Goal: Task Accomplishment & Management: Use online tool/utility

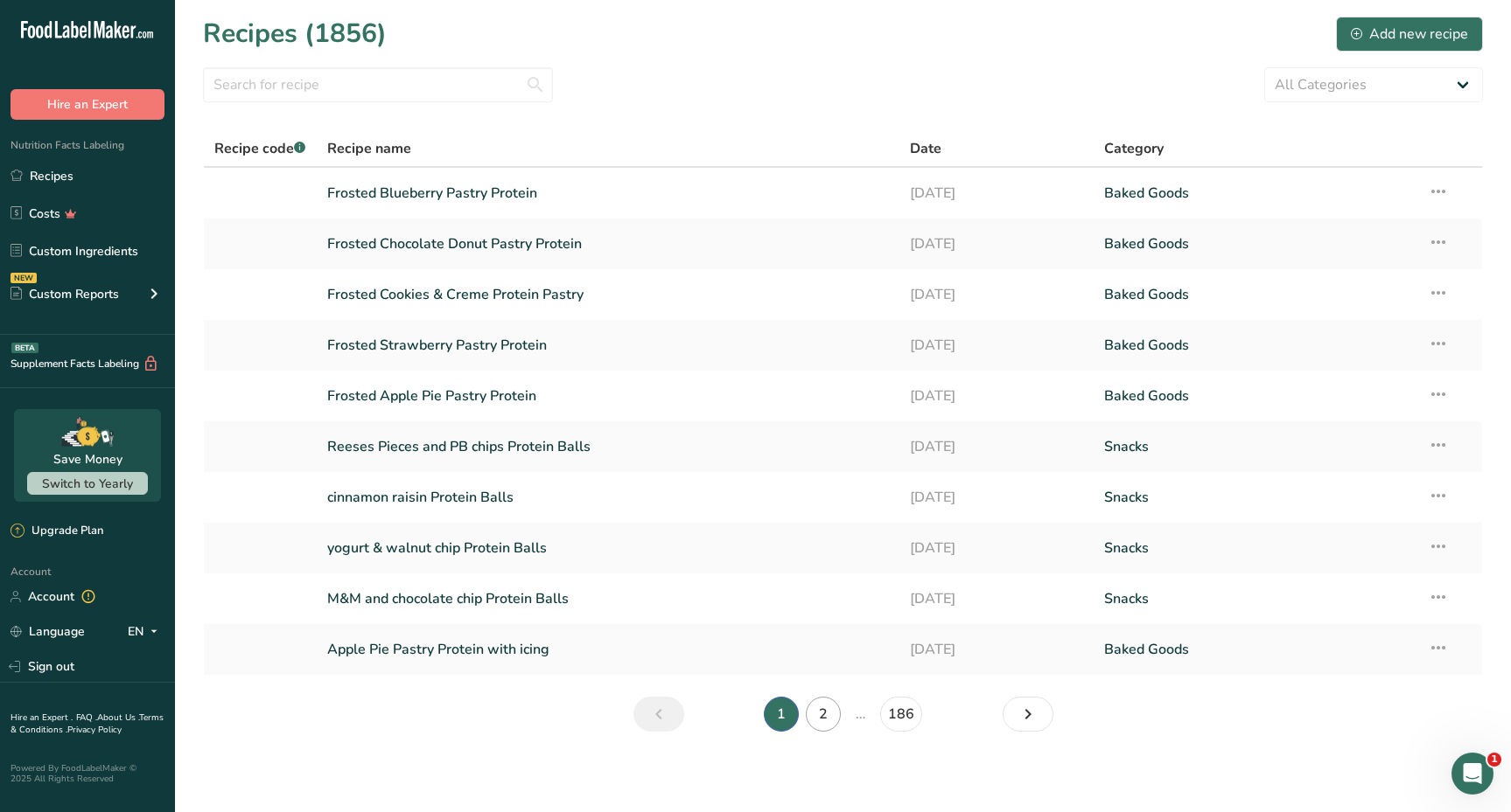
click at [819, 707] on link "2" at bounding box center [823, 715] width 35 height 35
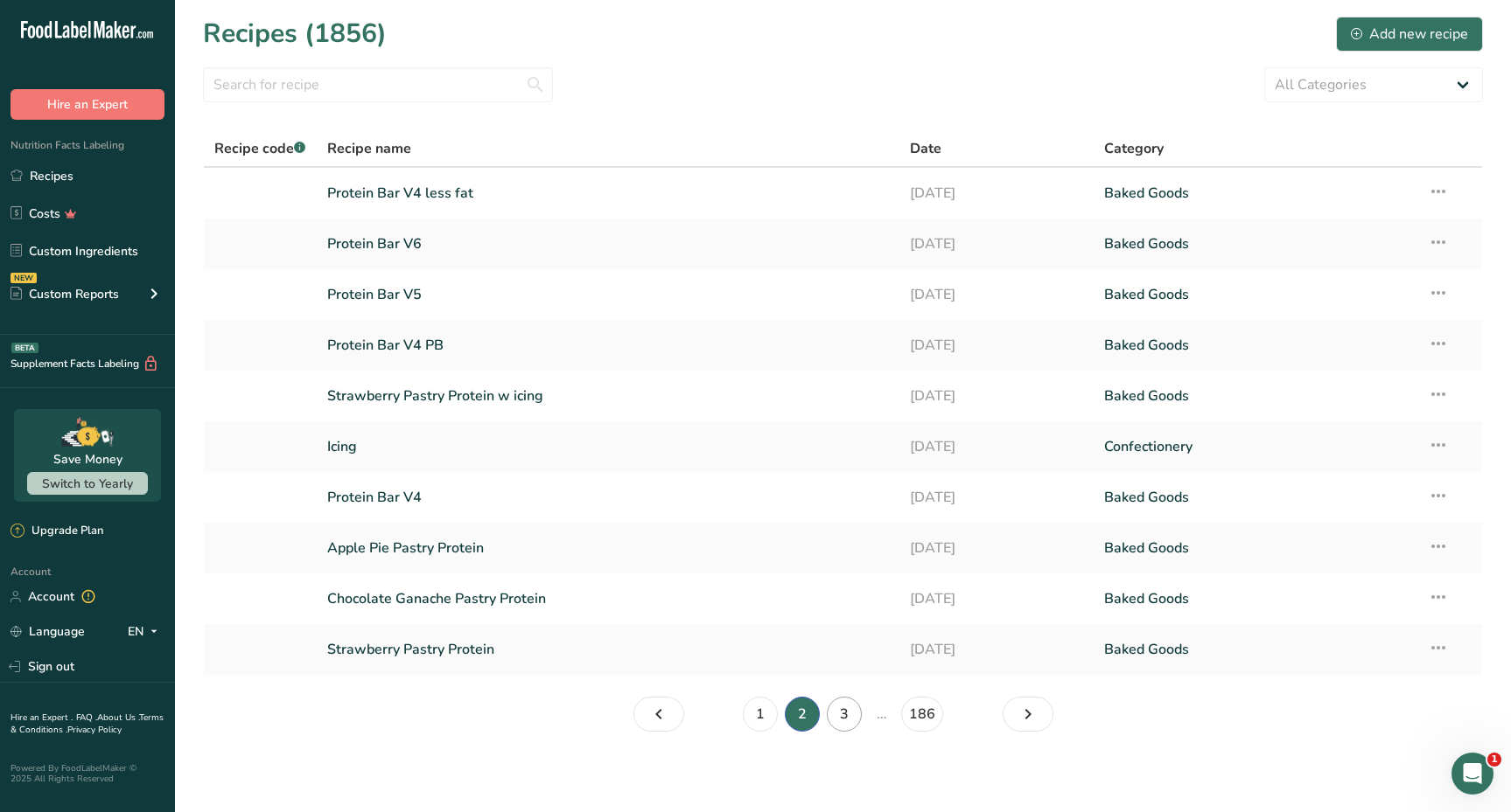
click at [844, 723] on link "3" at bounding box center [845, 715] width 35 height 35
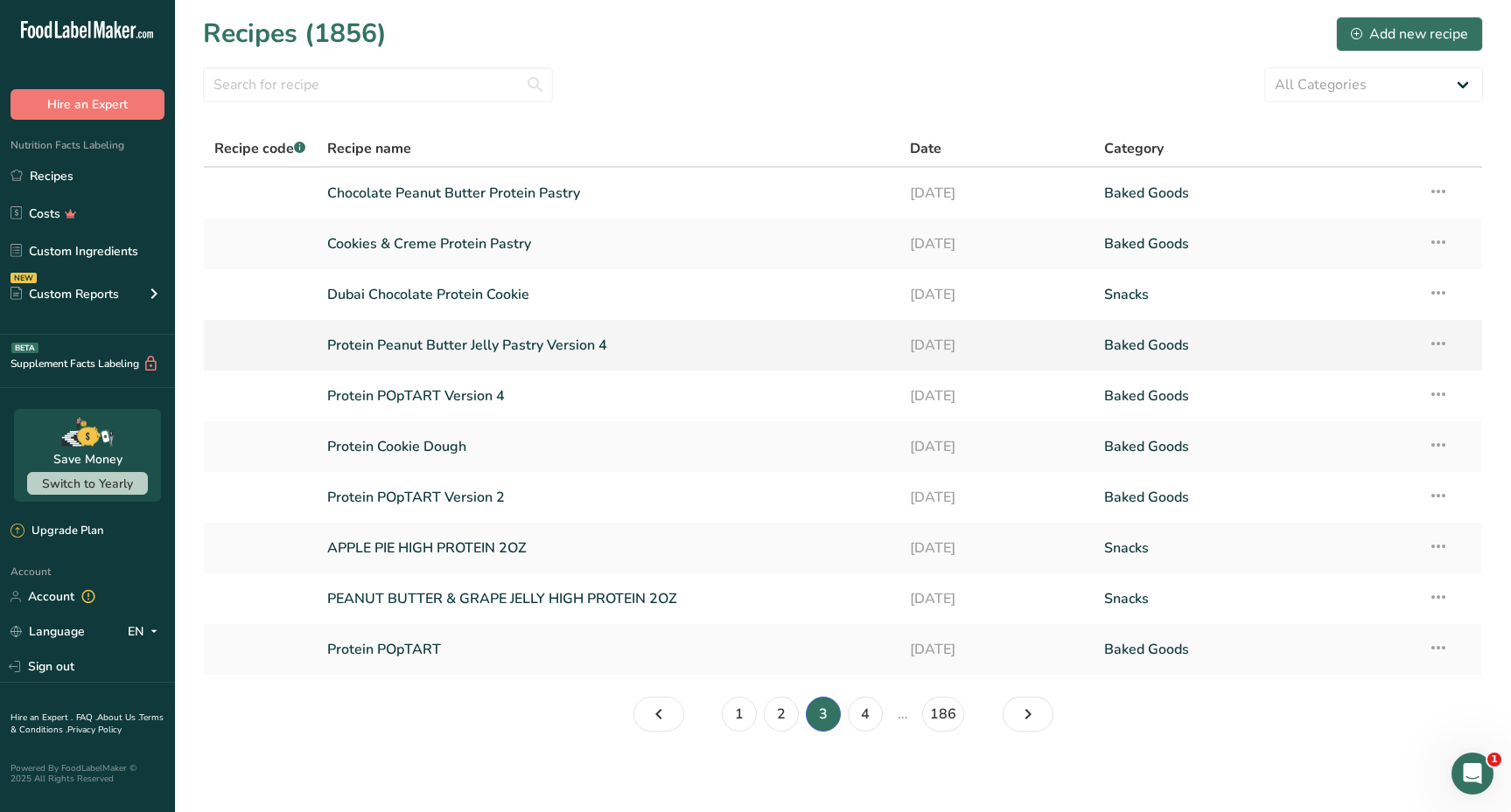
click at [538, 346] on link "Protein Peanut Butter Jelly Pastry Version 4" at bounding box center [608, 346] width 562 height 37
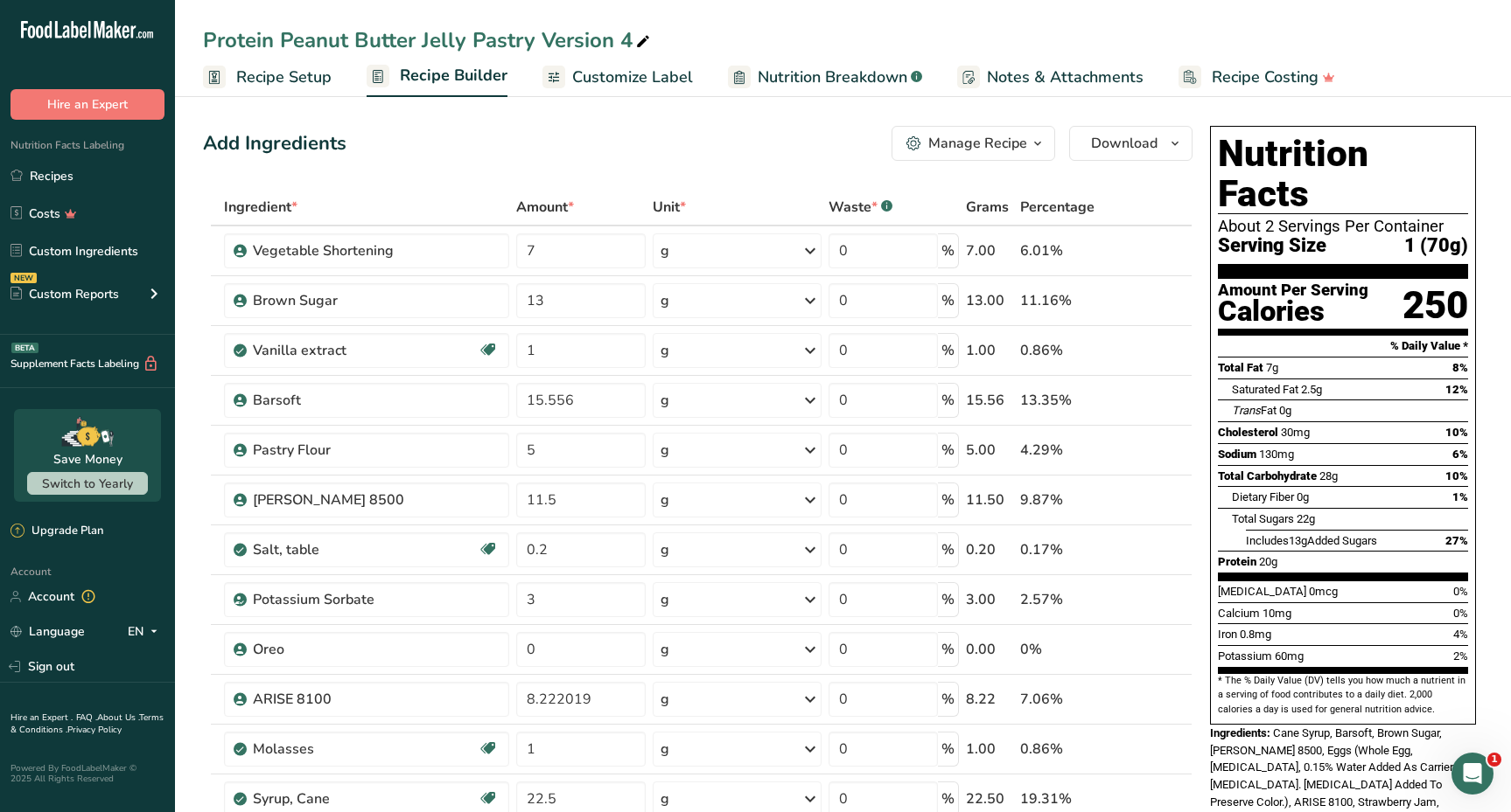
click at [283, 86] on span "Recipe Setup" at bounding box center [283, 77] width 95 height 23
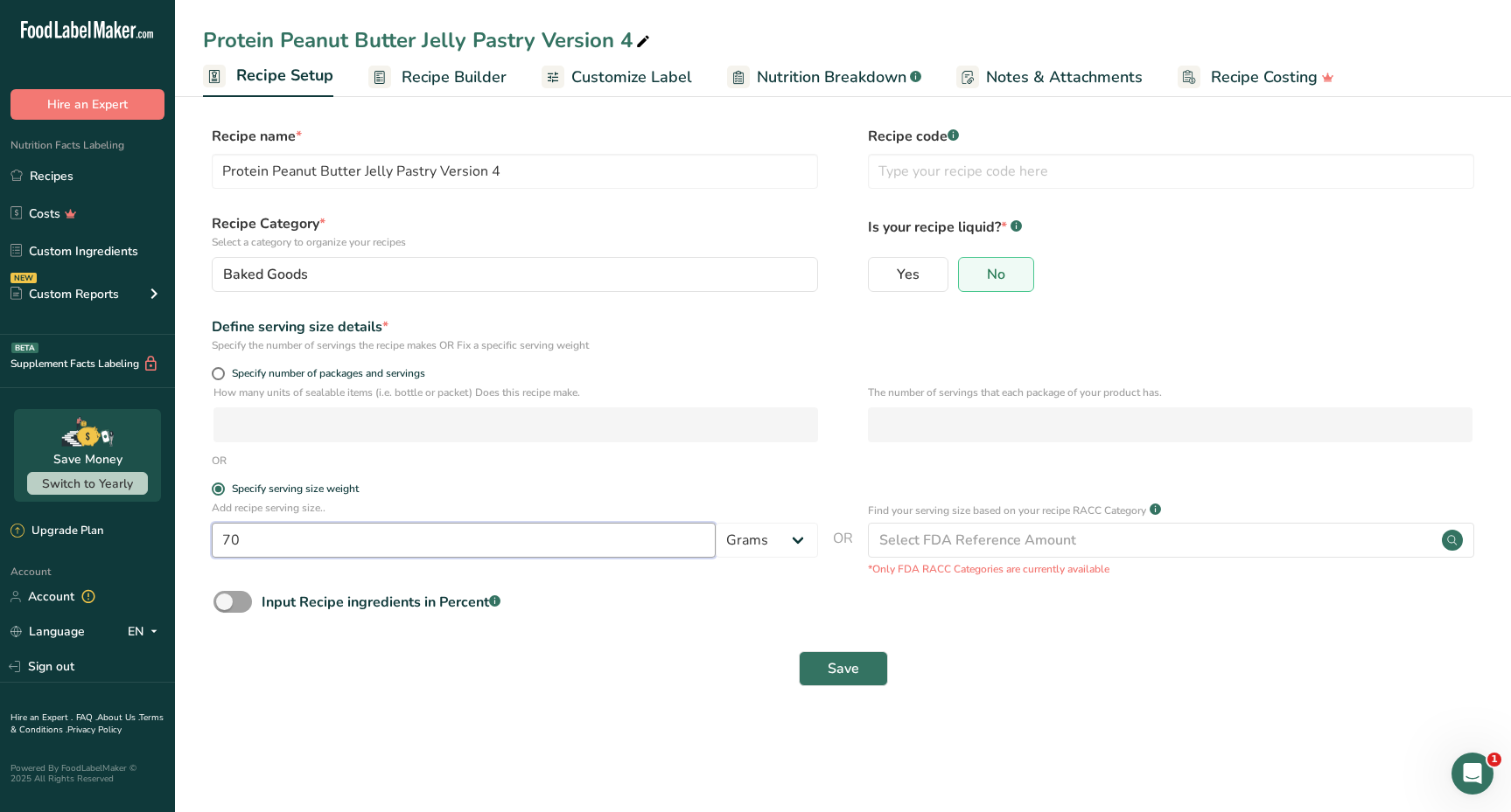
click at [387, 548] on input "70" at bounding box center [463, 540] width 504 height 35
type input "73"
click at [843, 668] on span "Save" at bounding box center [843, 669] width 31 height 21
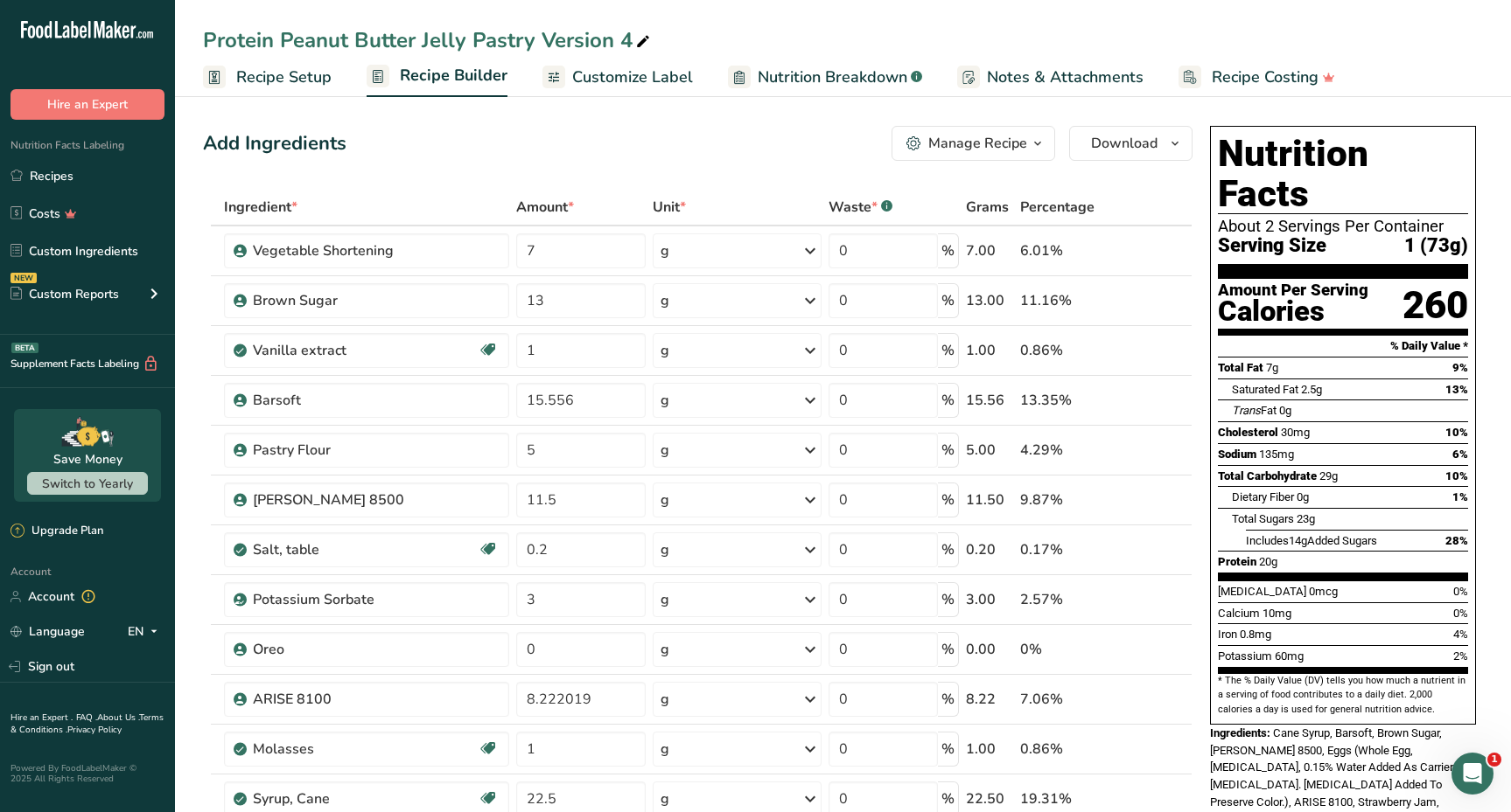
click at [243, 88] on span "Recipe Setup" at bounding box center [283, 77] width 95 height 23
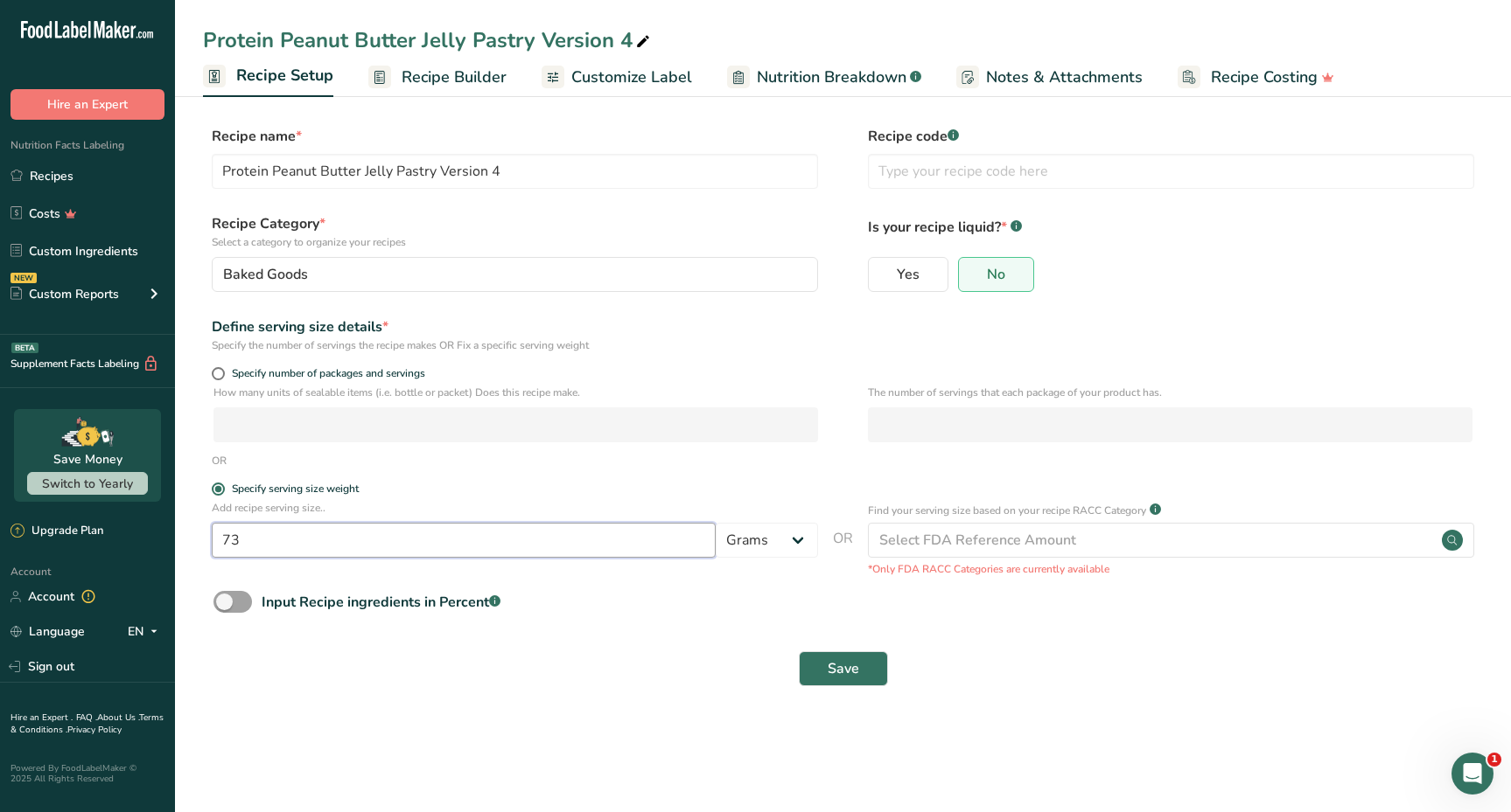
click at [280, 551] on input "73" at bounding box center [463, 540] width 504 height 35
type input "74"
click at [804, 664] on button "Save" at bounding box center [844, 669] width 90 height 35
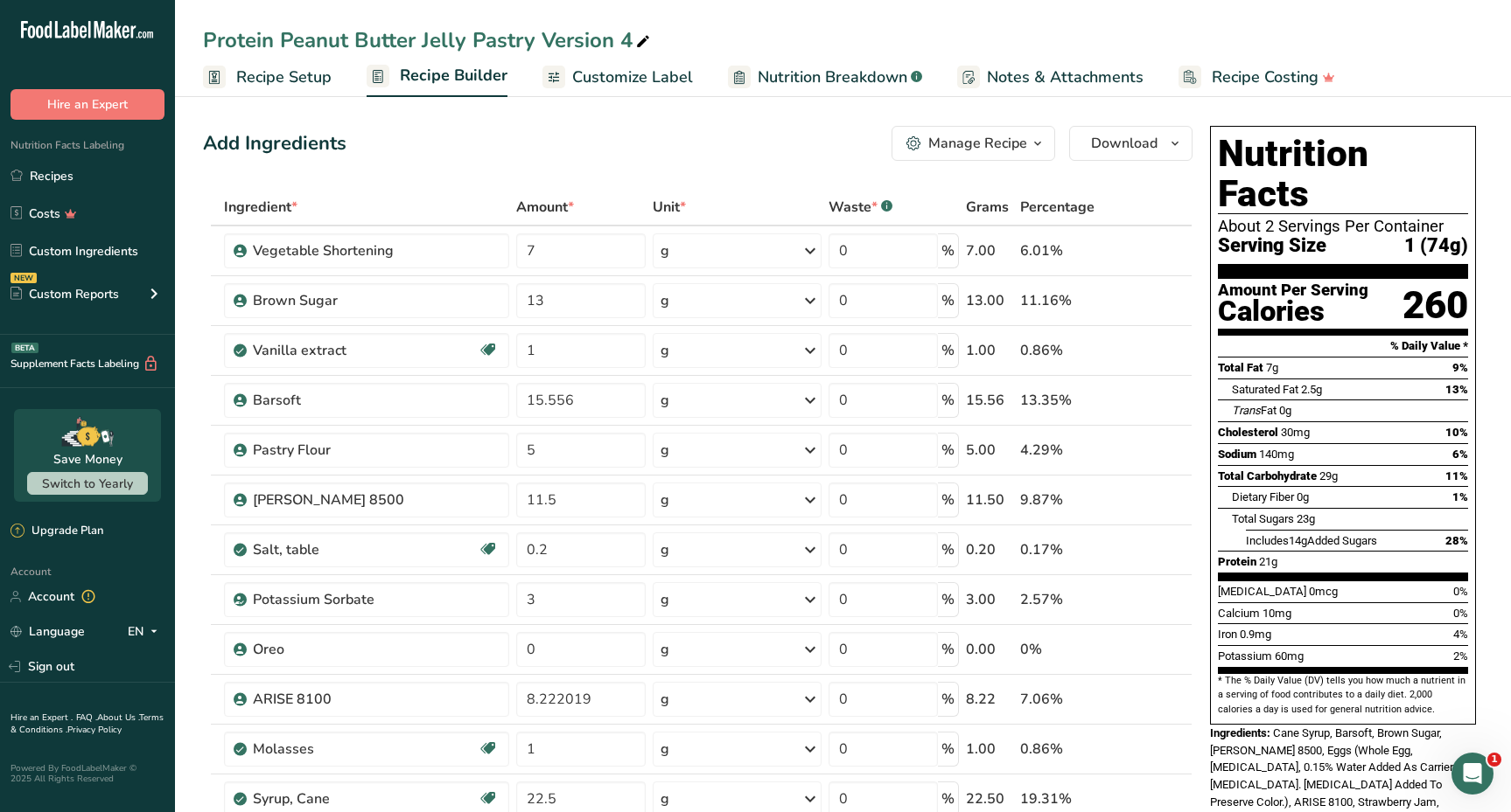
click at [268, 89] on span "Recipe Setup" at bounding box center [283, 77] width 95 height 23
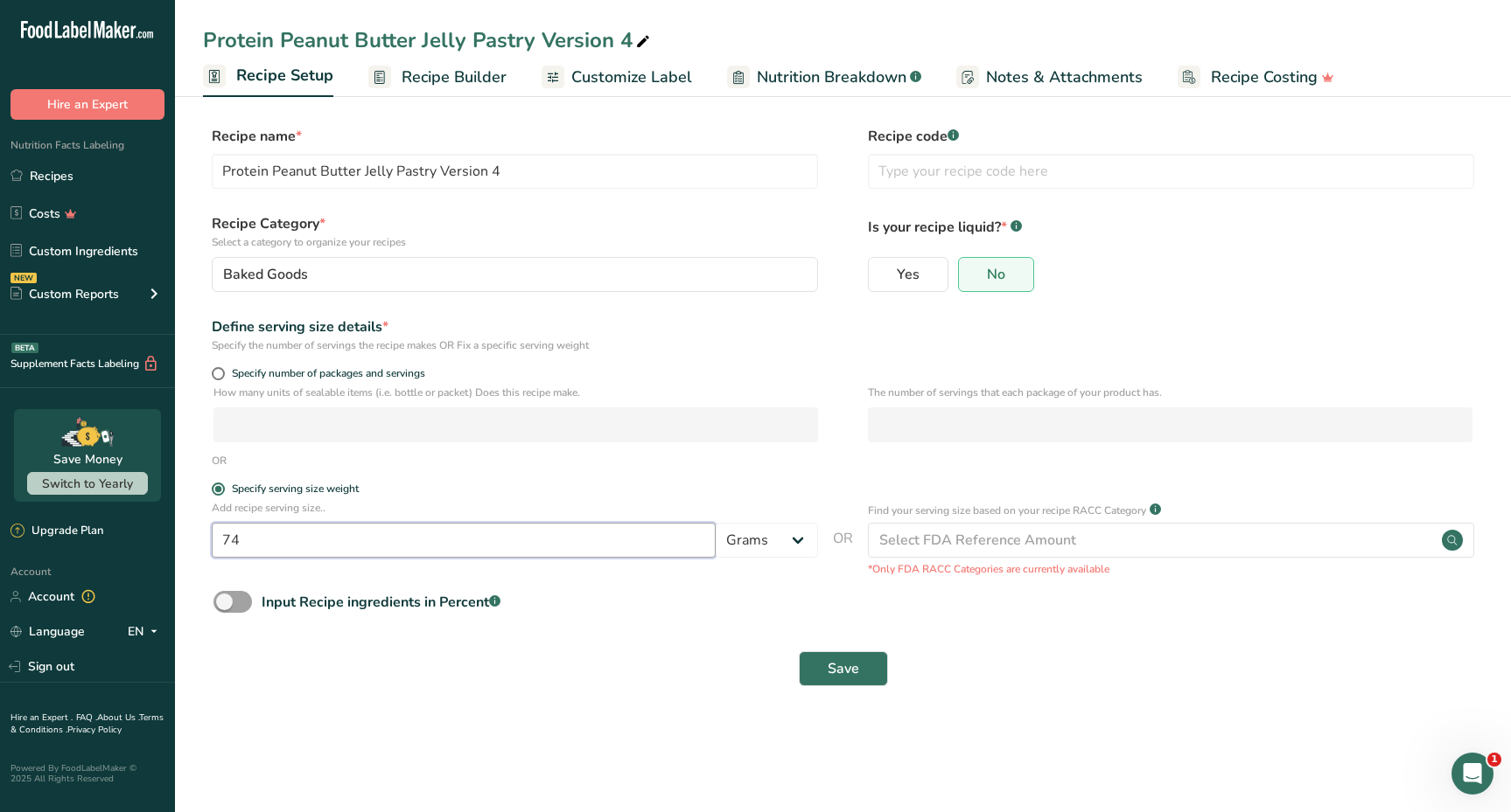
click at [261, 545] on input "74" at bounding box center [463, 540] width 504 height 35
type input "73"
click at [872, 675] on button "Save" at bounding box center [844, 669] width 90 height 35
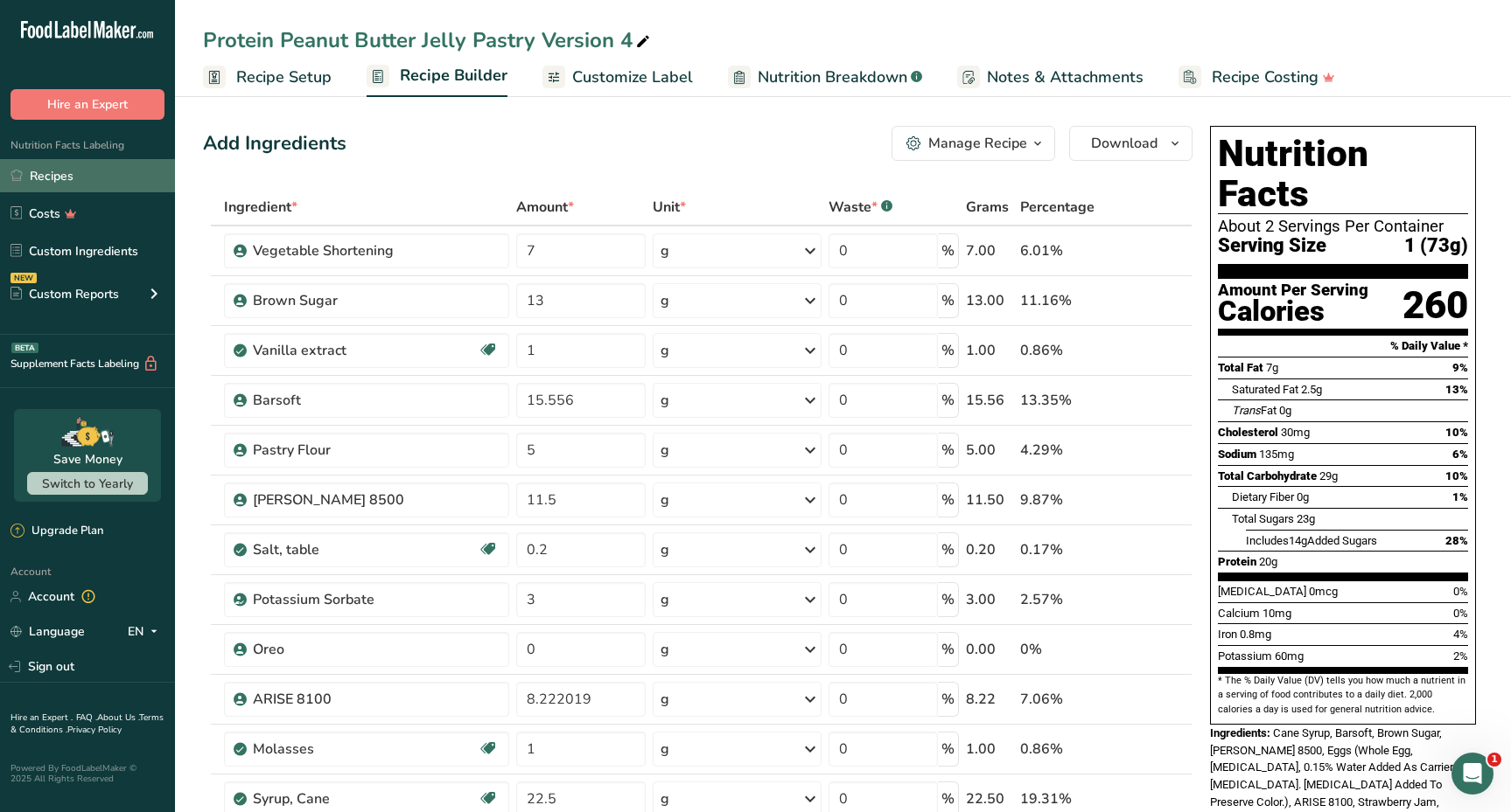
click at [75, 182] on link "Recipes" at bounding box center [88, 175] width 175 height 33
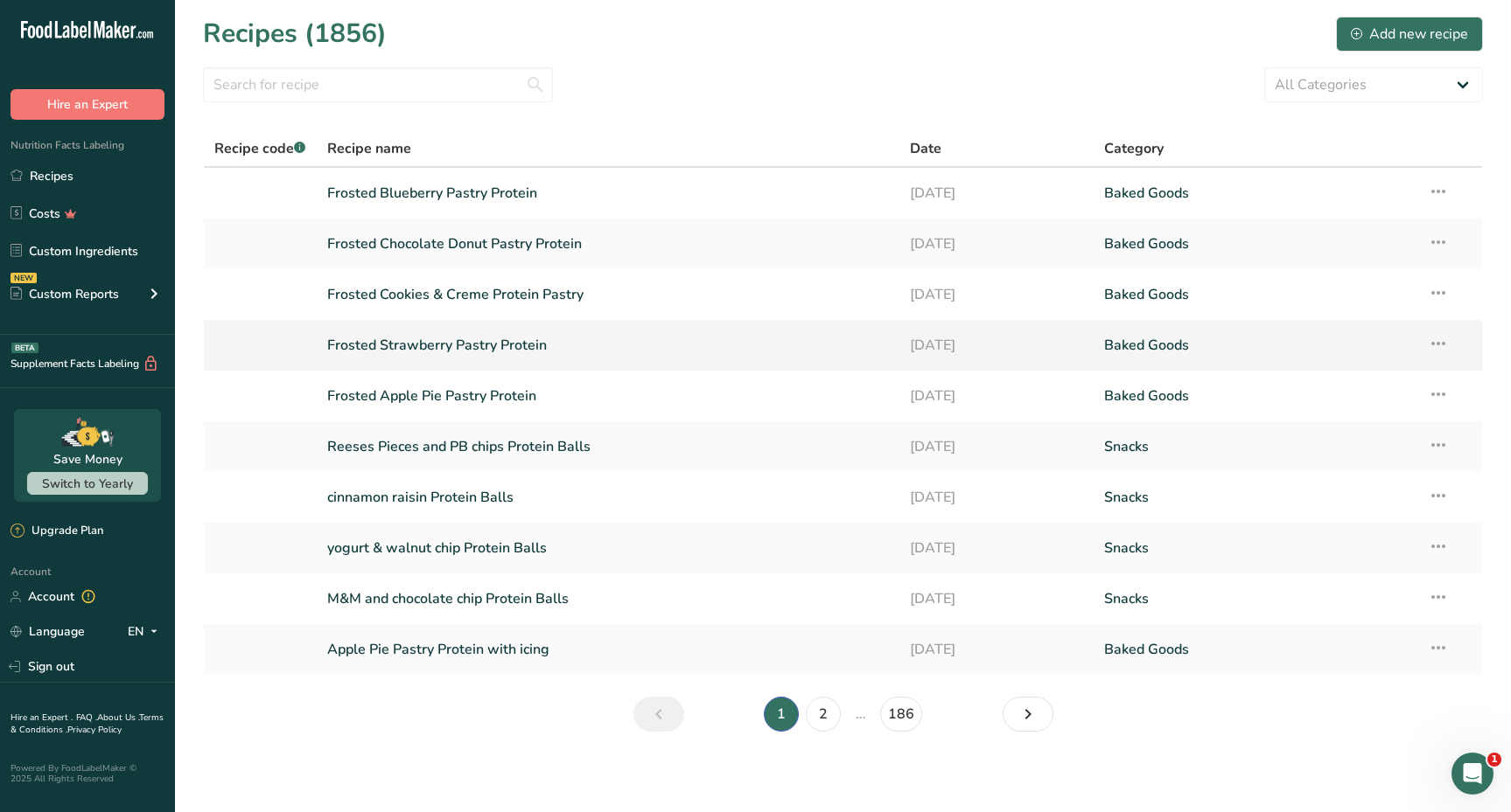
click at [441, 354] on link "Frosted Strawberry Pastry Protein" at bounding box center [608, 346] width 562 height 37
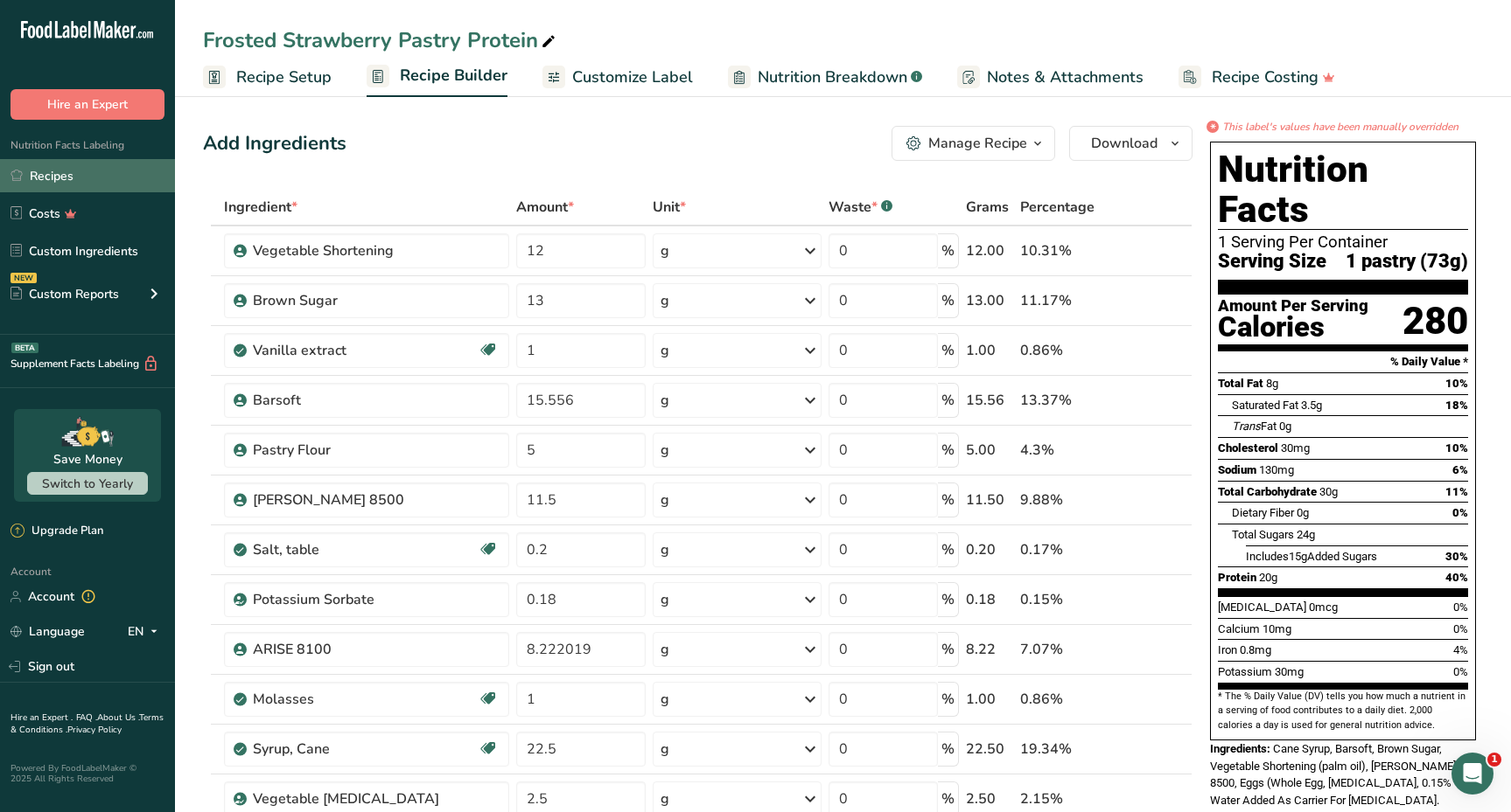
click at [113, 180] on link "Recipes" at bounding box center [88, 175] width 175 height 33
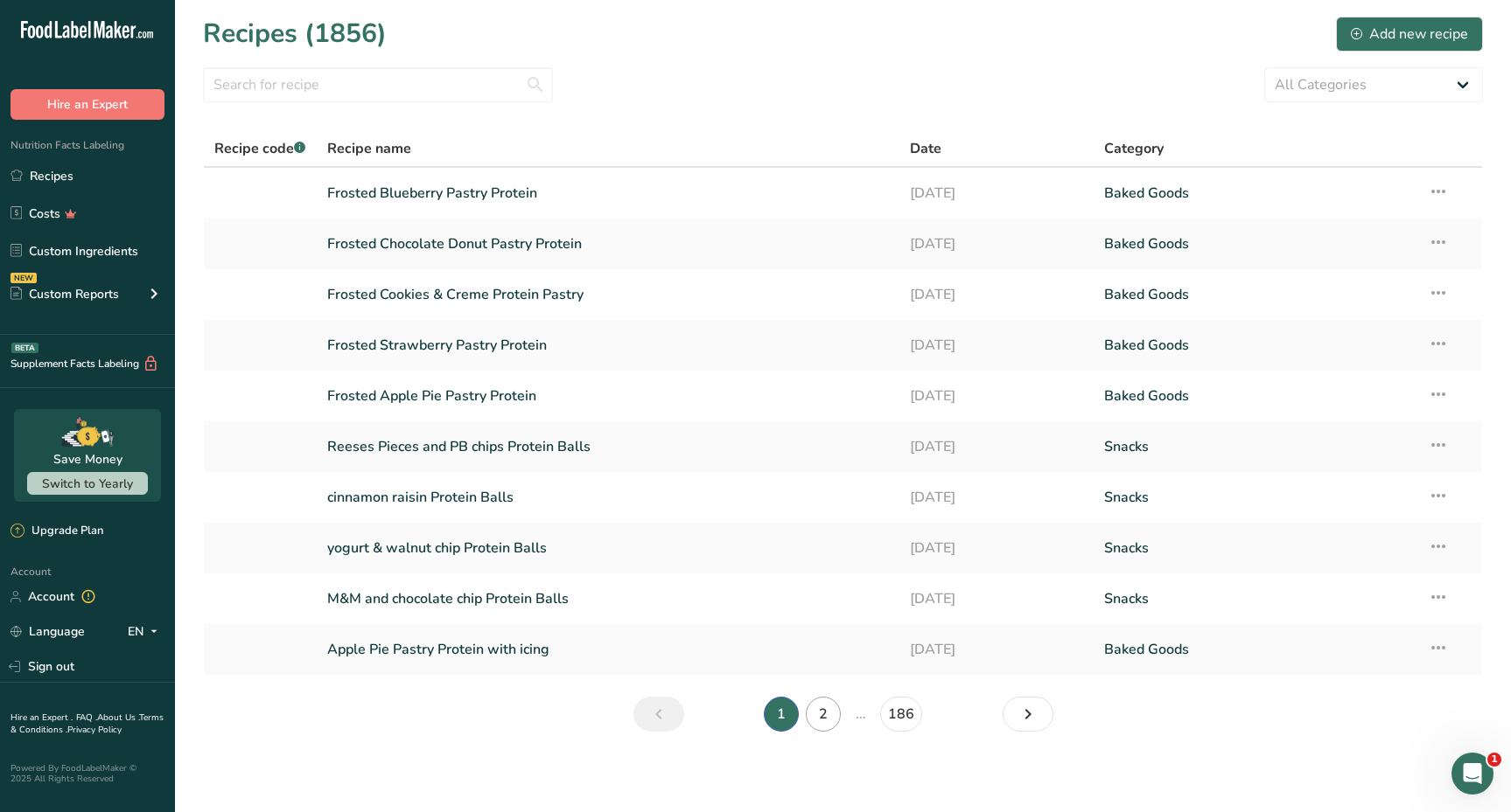
click at [830, 718] on link "2" at bounding box center [823, 715] width 35 height 35
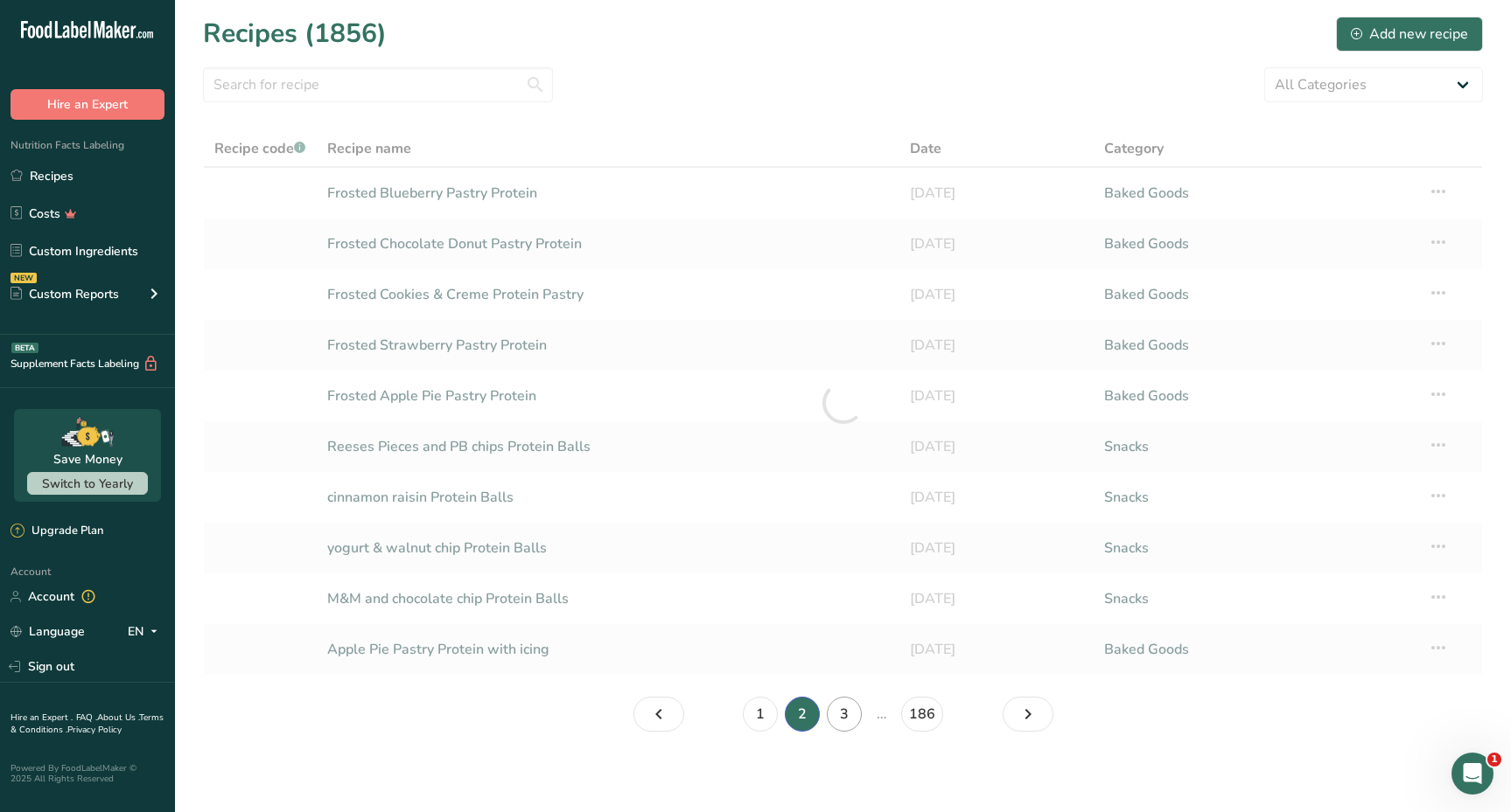
click at [853, 716] on link "3" at bounding box center [845, 715] width 35 height 35
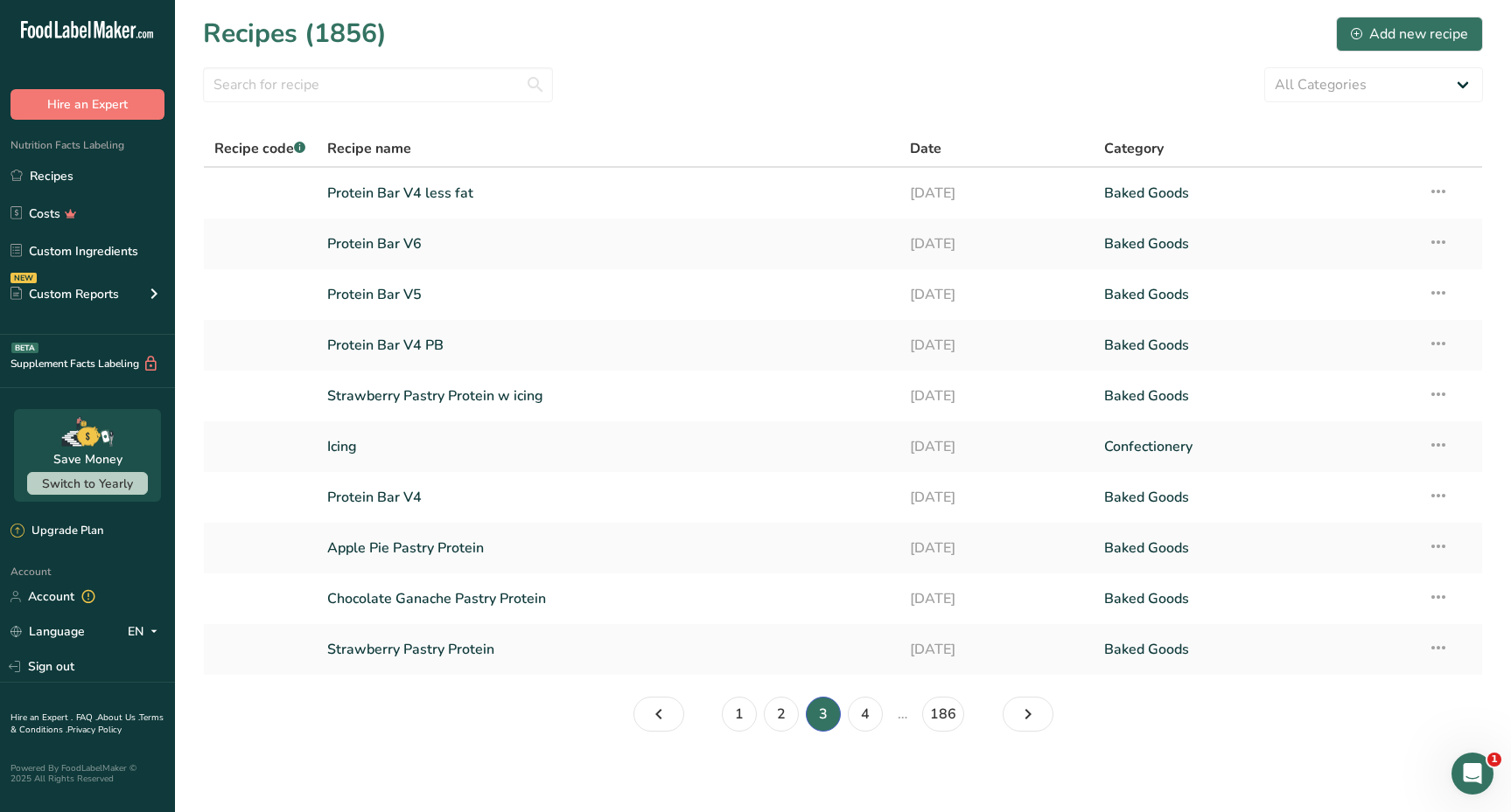
click at [822, 713] on li "3" at bounding box center [822, 715] width 42 height 35
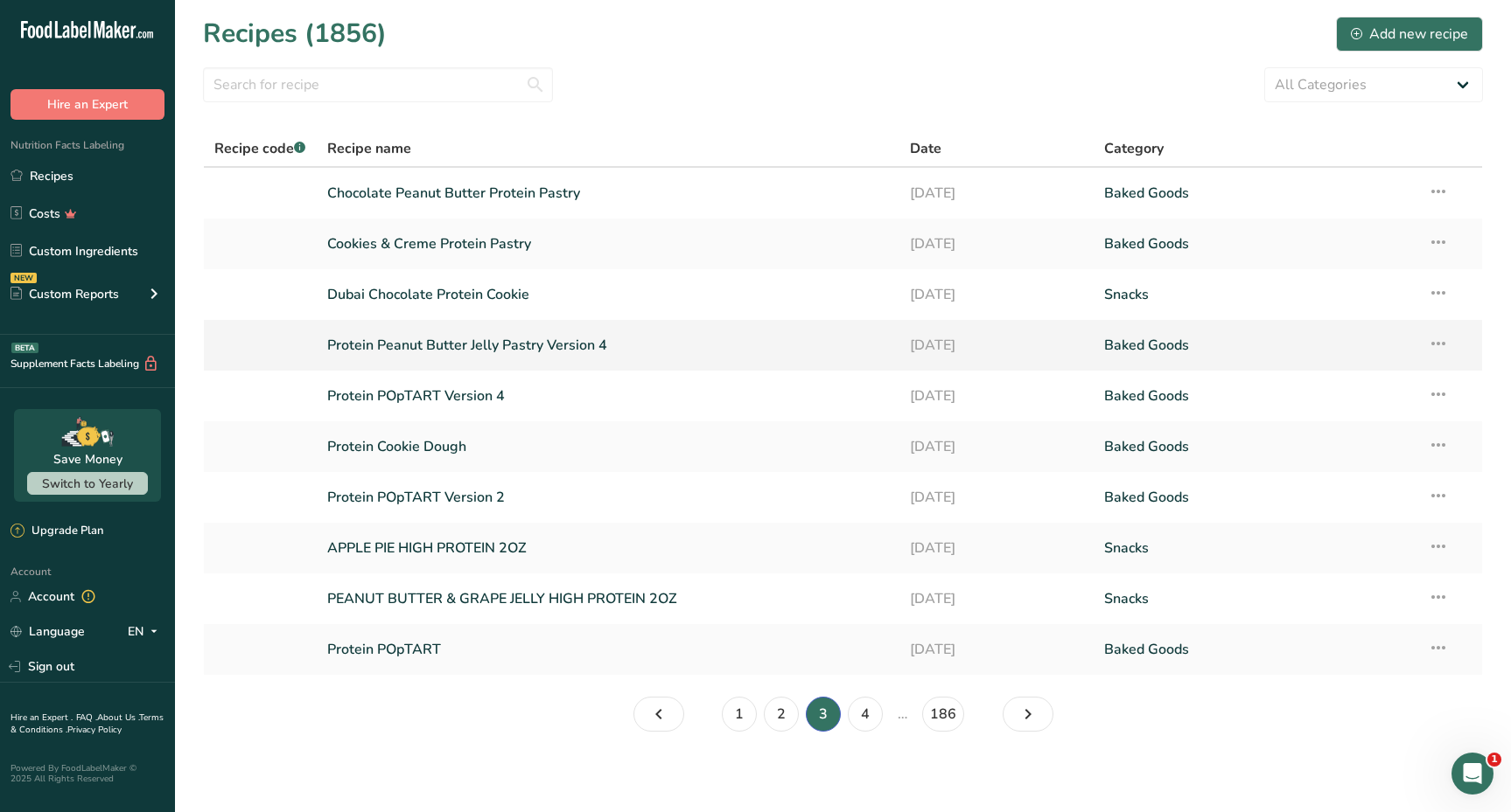
click at [554, 346] on link "Protein Peanut Butter Jelly Pastry Version 4" at bounding box center [608, 346] width 562 height 37
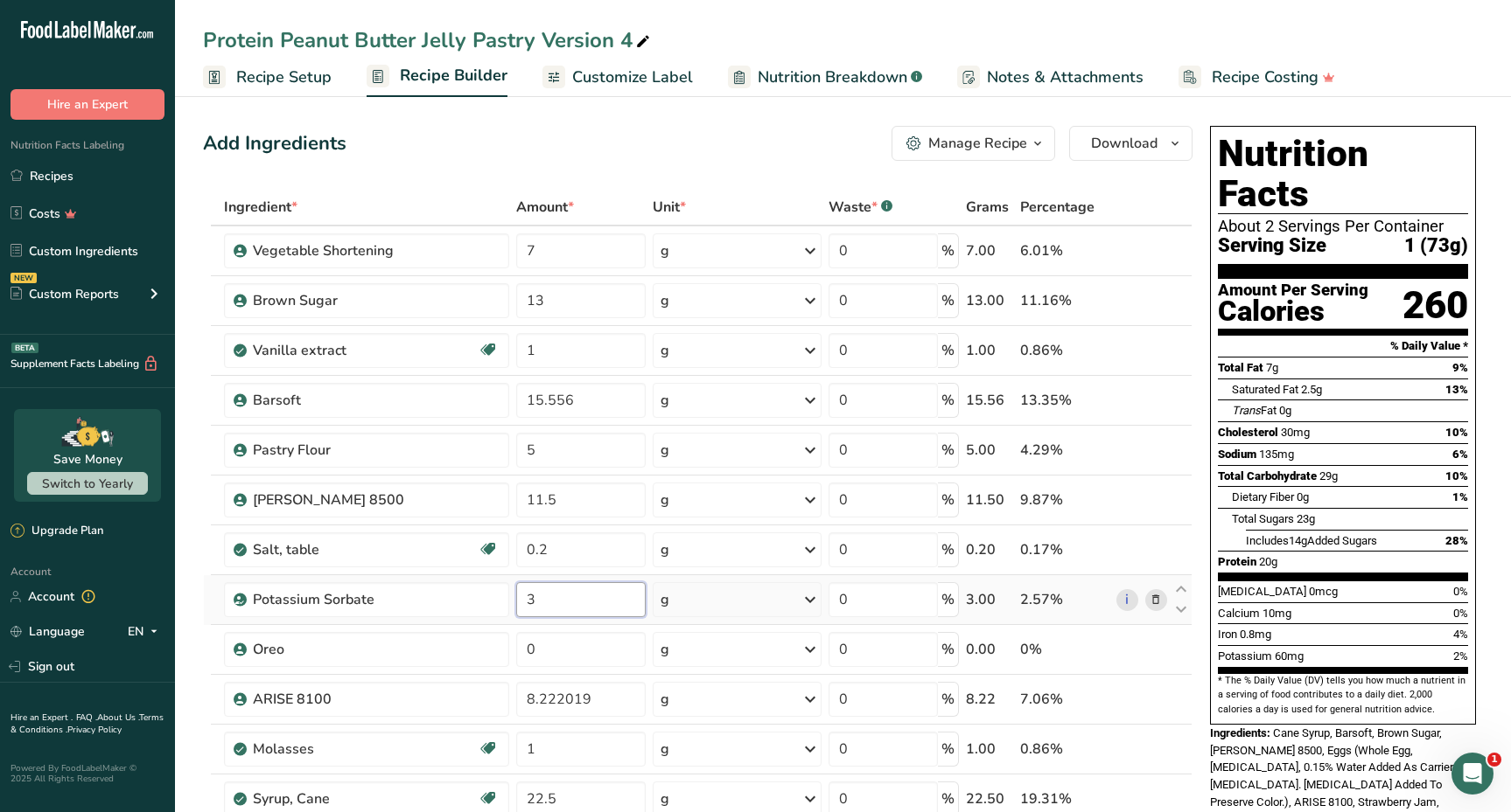
click at [566, 596] on input "3" at bounding box center [581, 600] width 130 height 35
type input "0.18"
click at [279, 72] on span "Recipe Setup" at bounding box center [283, 77] width 95 height 23
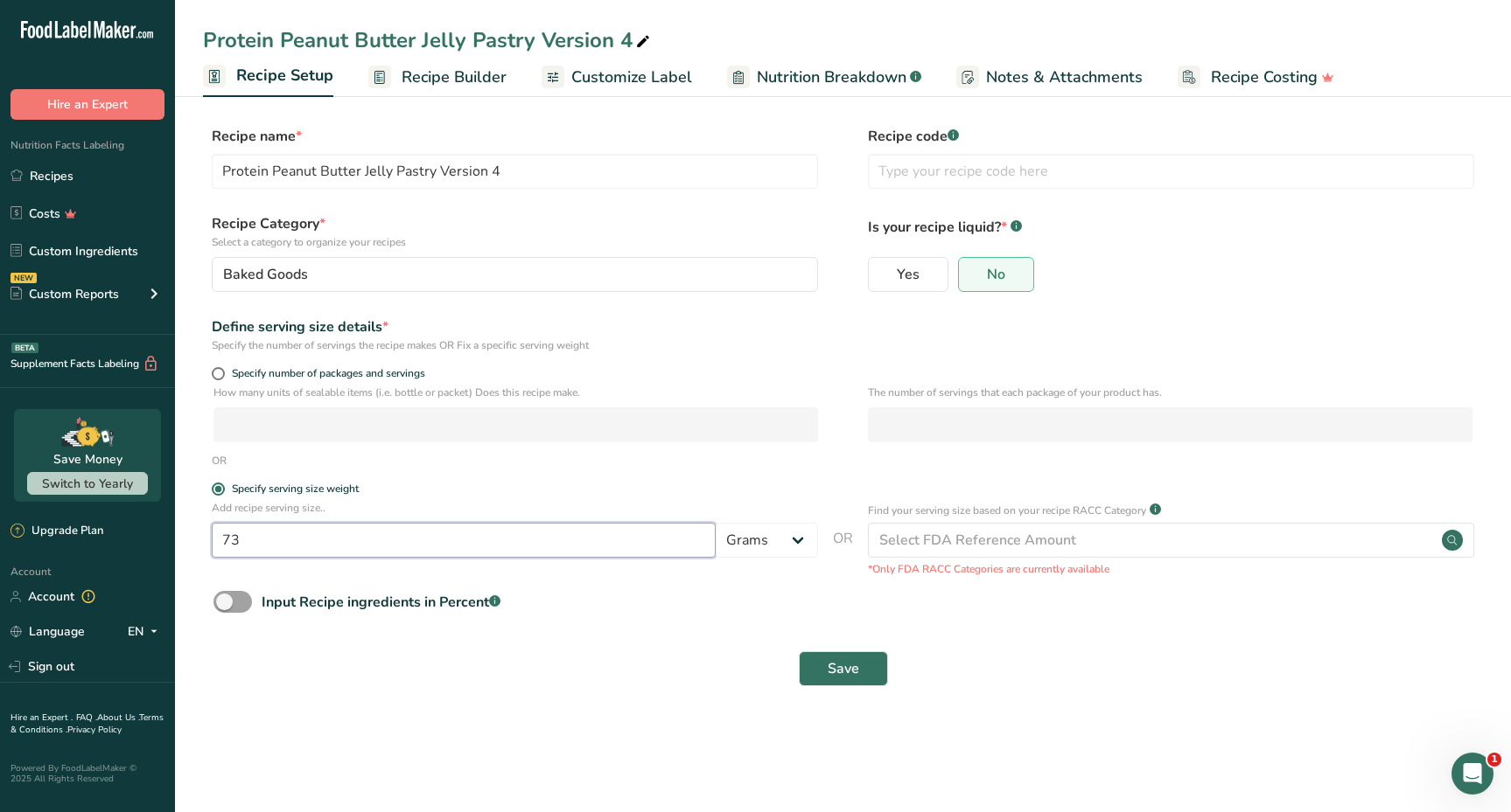
click at [331, 532] on input "73" at bounding box center [463, 540] width 504 height 35
type input "74"
click at [850, 674] on span "Save" at bounding box center [843, 669] width 31 height 21
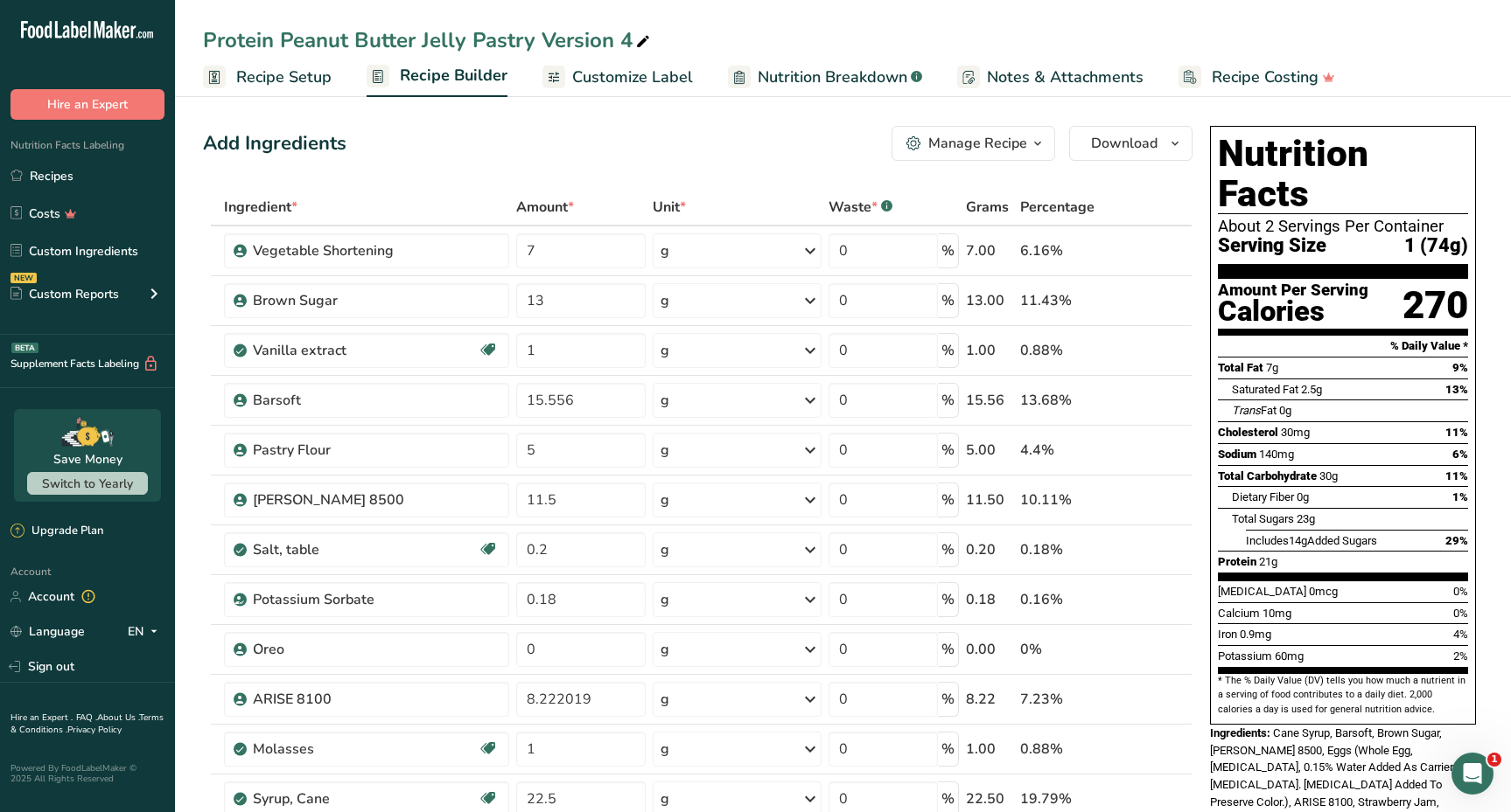
click at [266, 81] on span "Recipe Setup" at bounding box center [283, 77] width 95 height 23
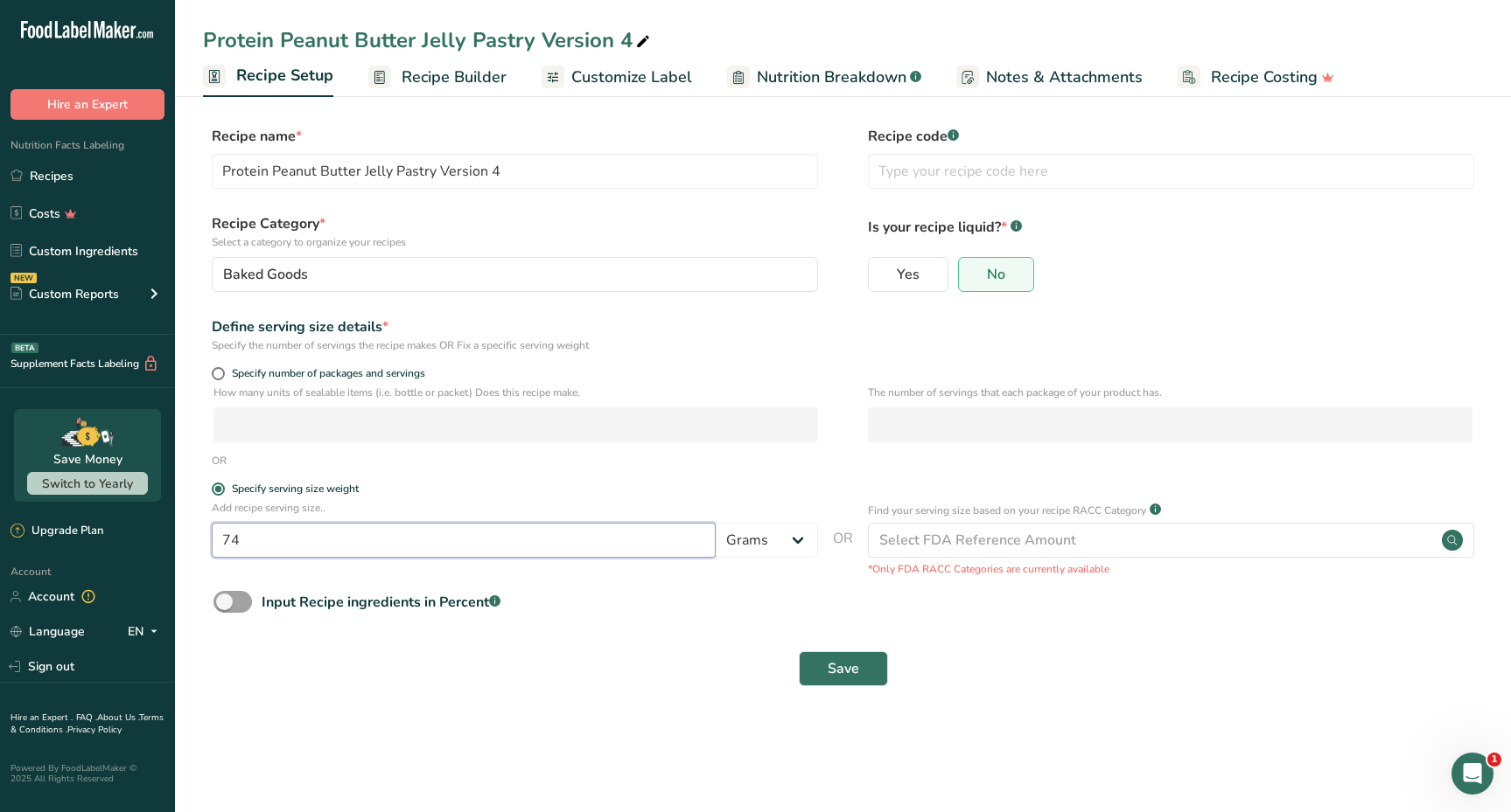
click at [265, 543] on input "74" at bounding box center [463, 540] width 504 height 35
type input "73"
click at [850, 662] on span "Save" at bounding box center [843, 669] width 31 height 21
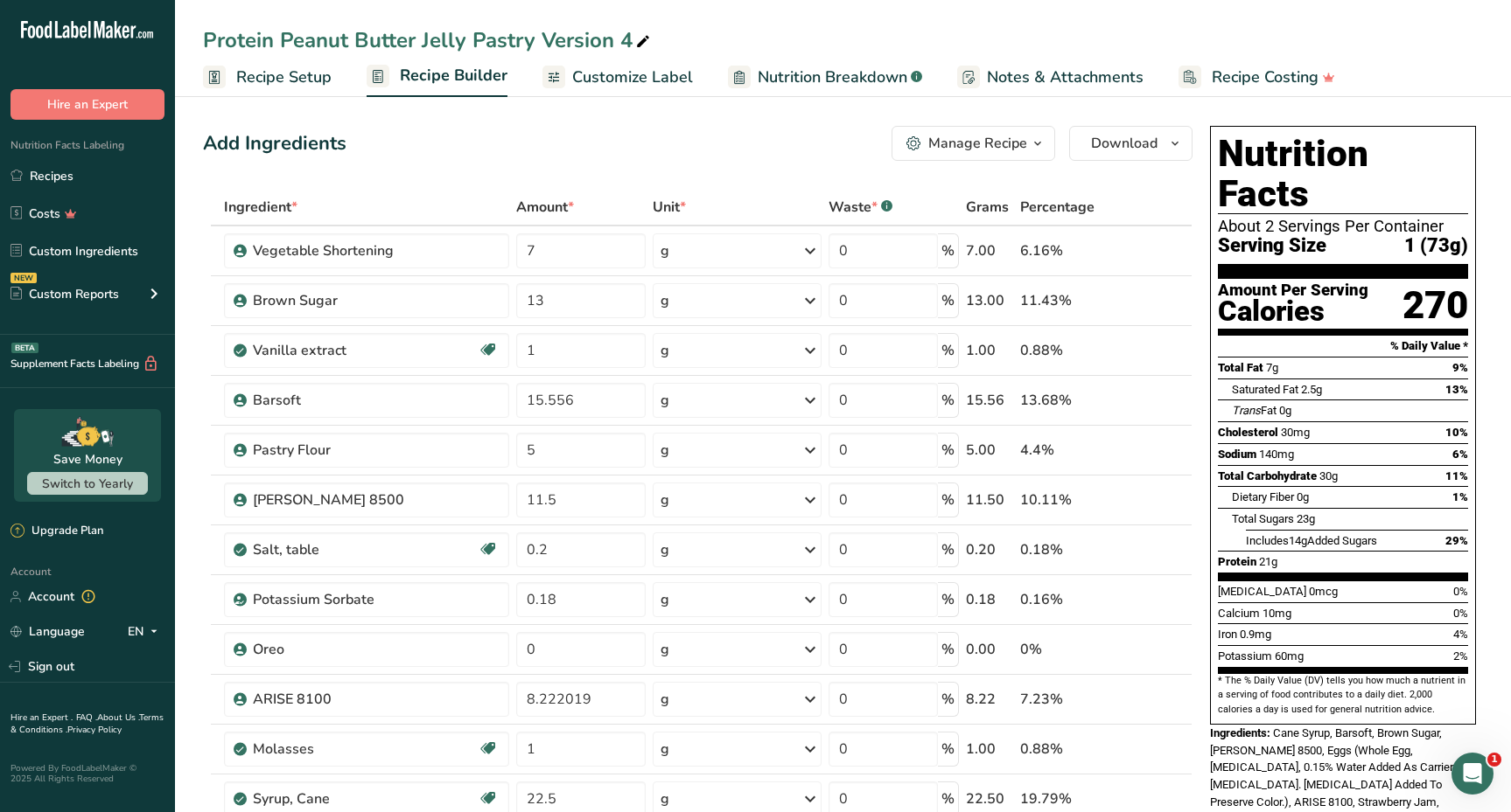
click at [250, 72] on span "Recipe Setup" at bounding box center [283, 77] width 95 height 23
